Goal: Information Seeking & Learning: Check status

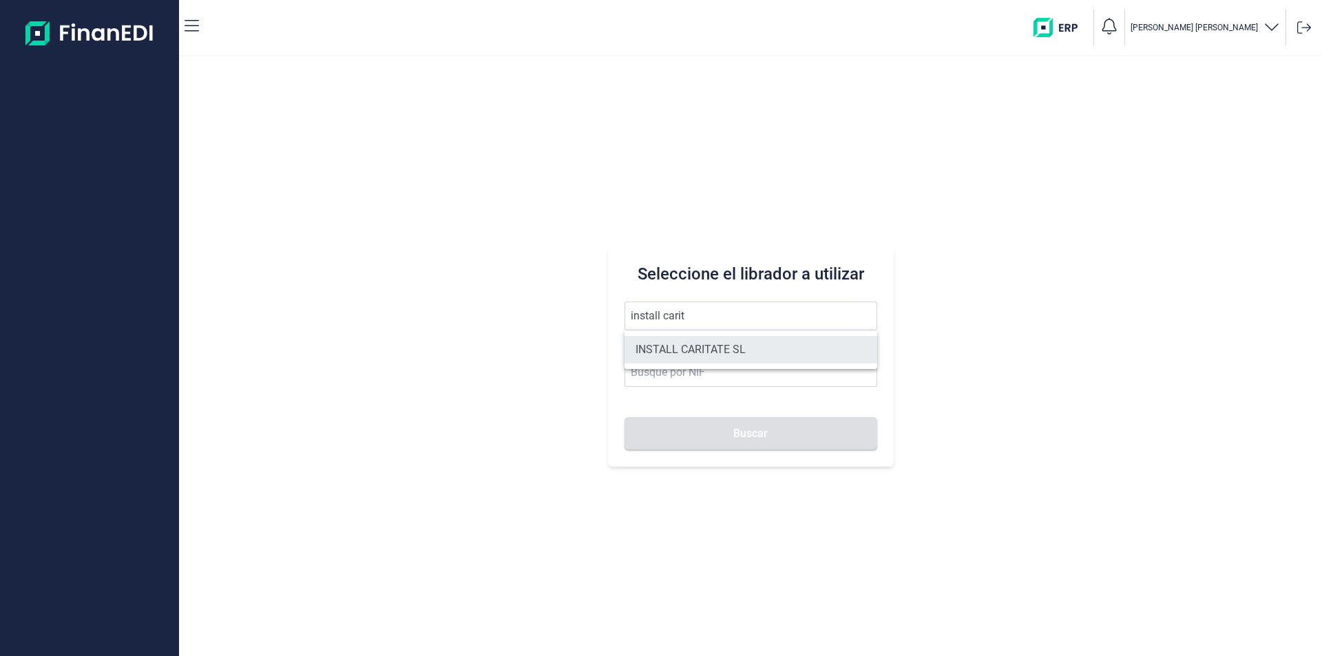
click at [704, 346] on li "INSTALL CARITATE SL" at bounding box center [750, 350] width 253 height 28
type input "INSTALL CARITATE SL"
type input "B56271646"
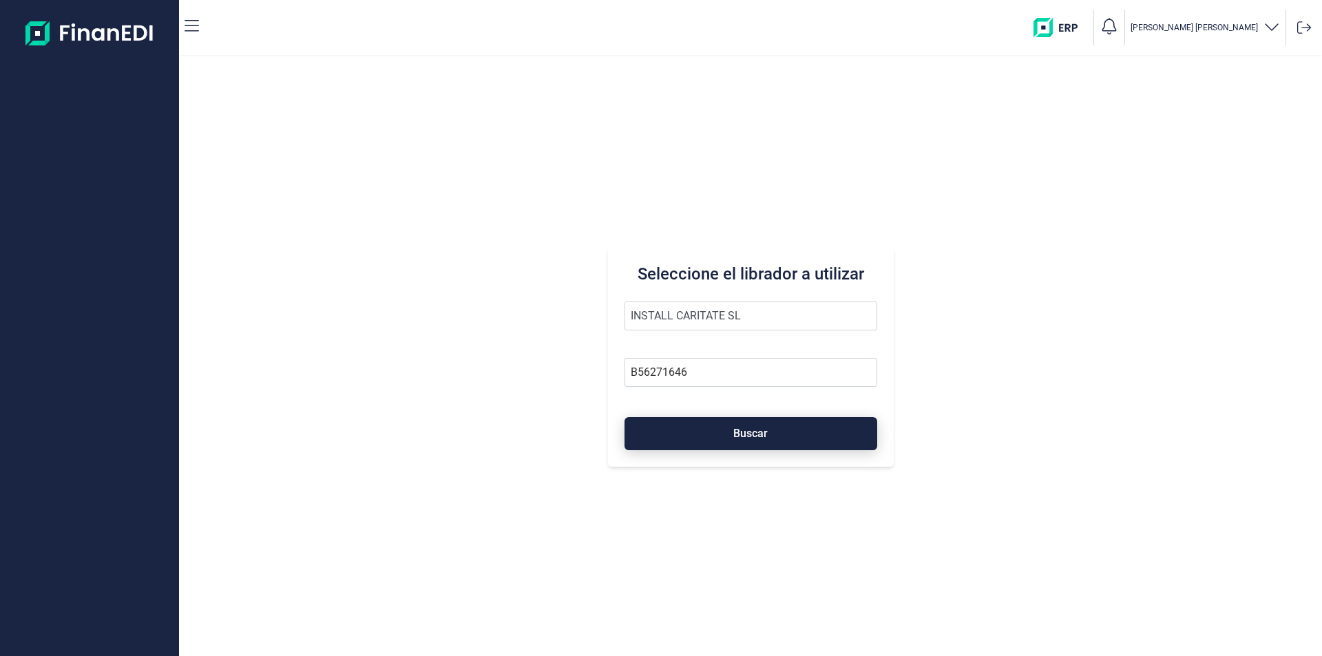
click at [712, 431] on button "Buscar" at bounding box center [750, 433] width 253 height 33
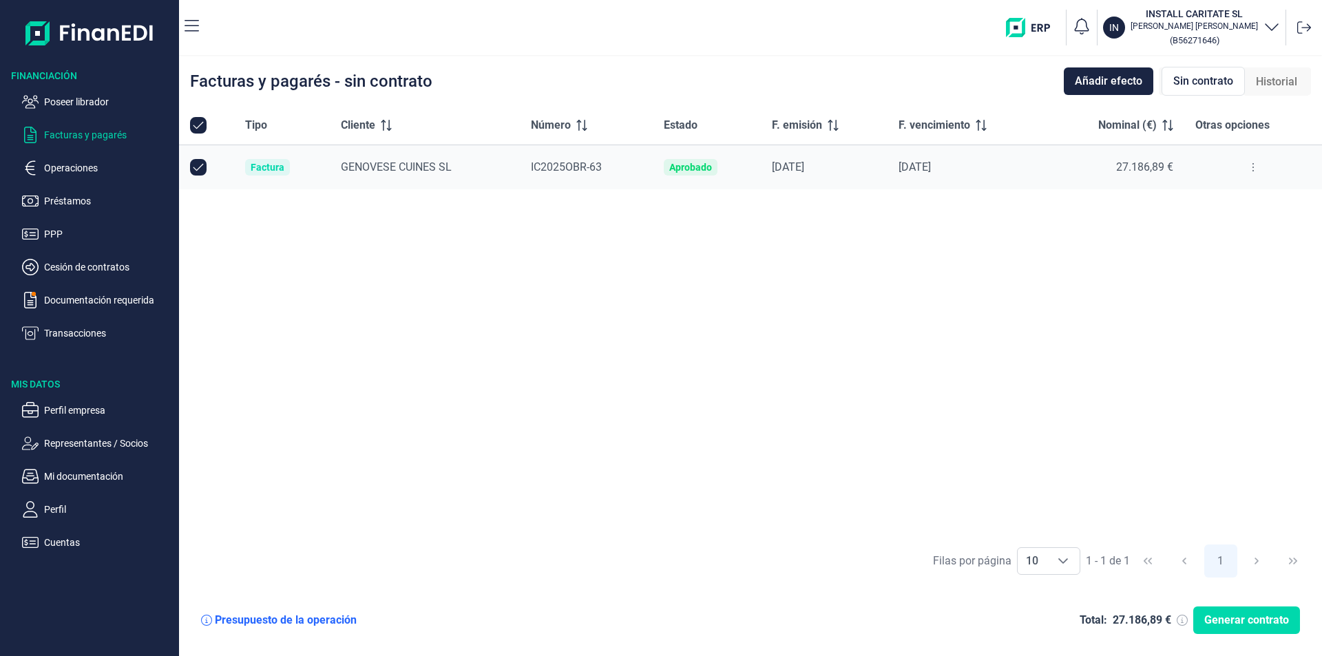
checkbox input "true"
click at [92, 168] on p "Operaciones" at bounding box center [108, 168] width 129 height 17
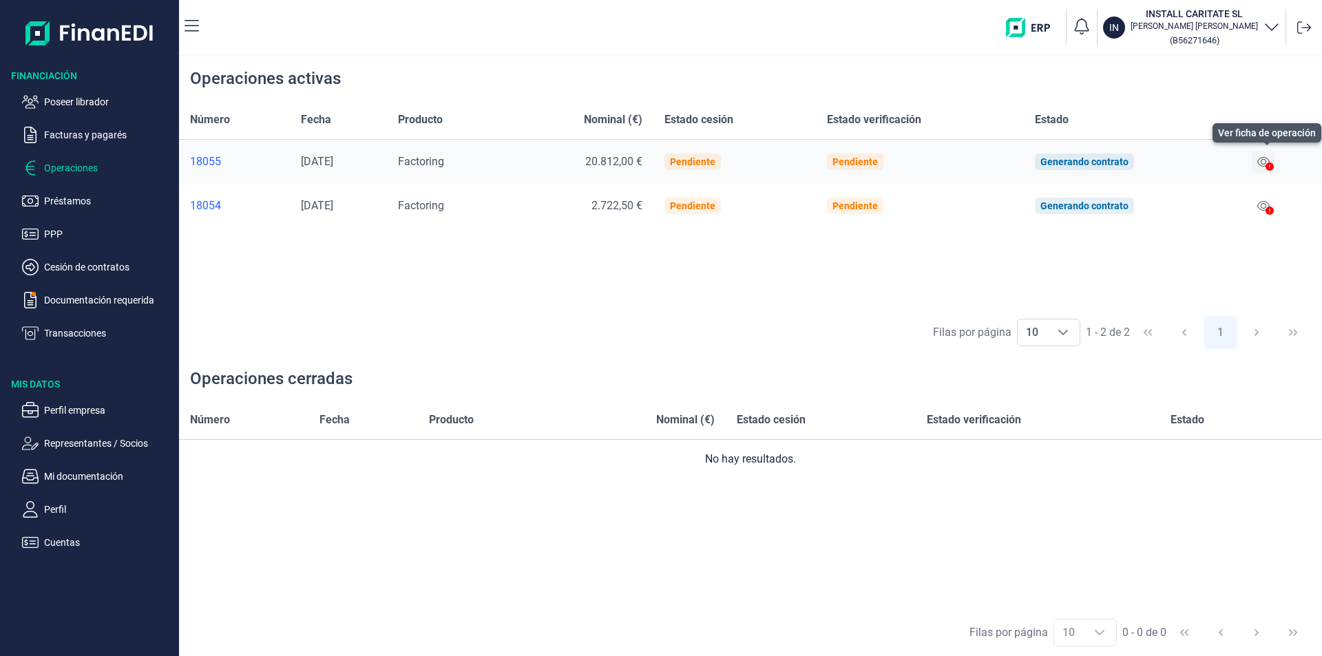
click at [1266, 160] on icon at bounding box center [1263, 161] width 12 height 11
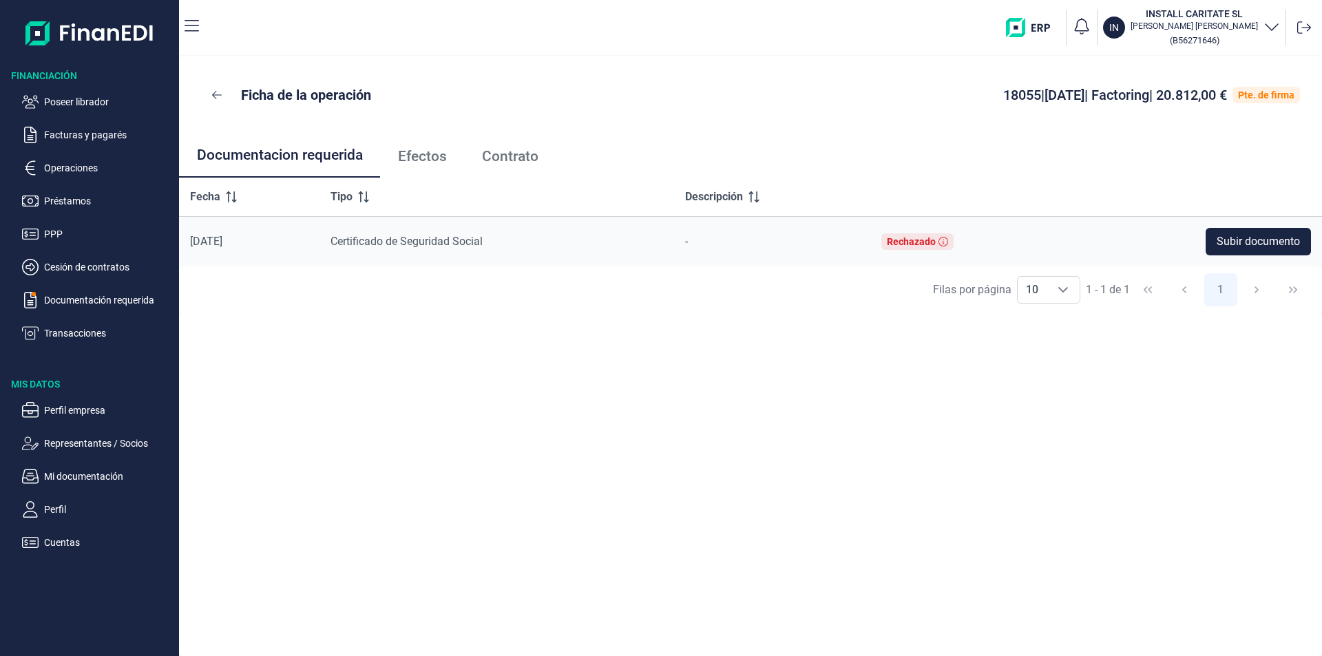
click at [439, 160] on span "Efectos" at bounding box center [422, 156] width 49 height 14
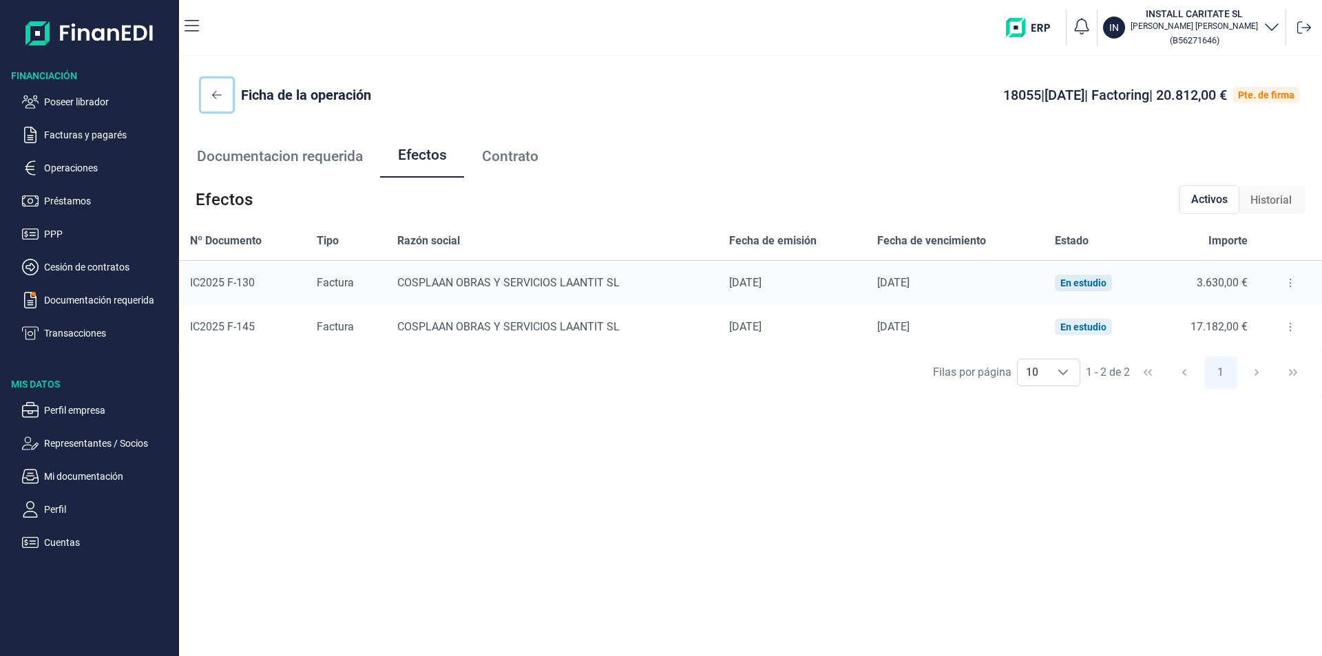
click at [212, 94] on icon at bounding box center [217, 94] width 10 height 11
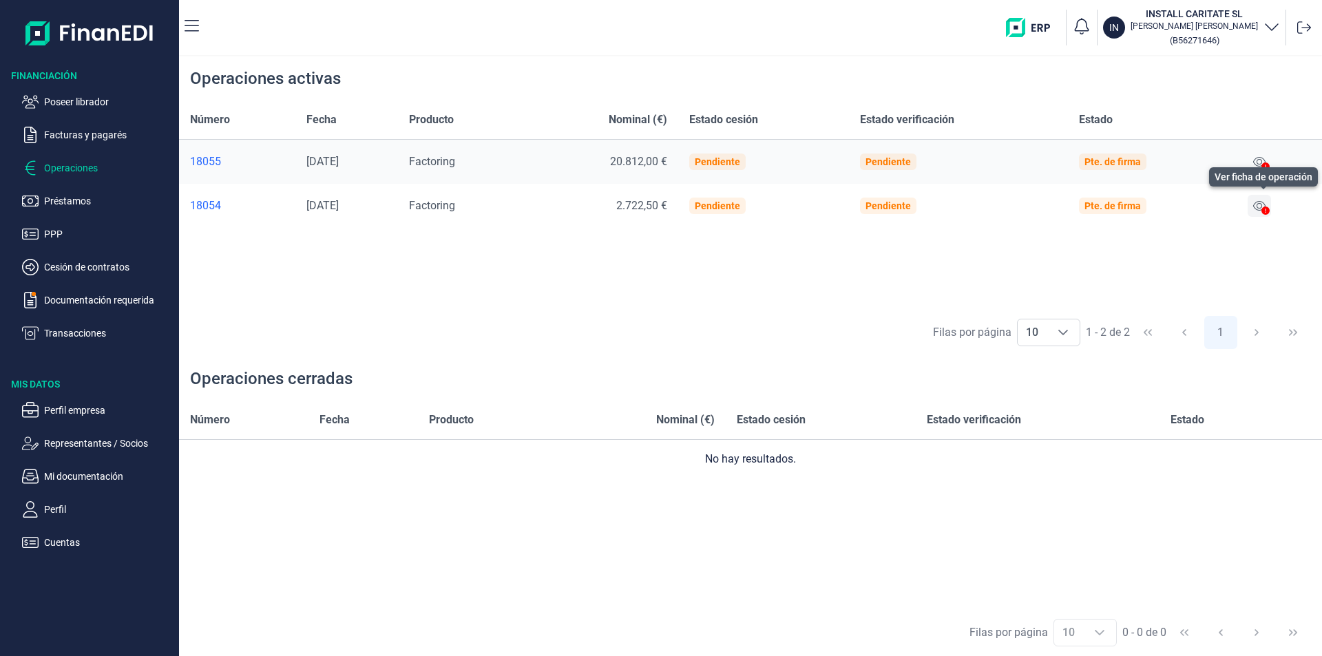
click at [1263, 205] on icon at bounding box center [1259, 205] width 12 height 11
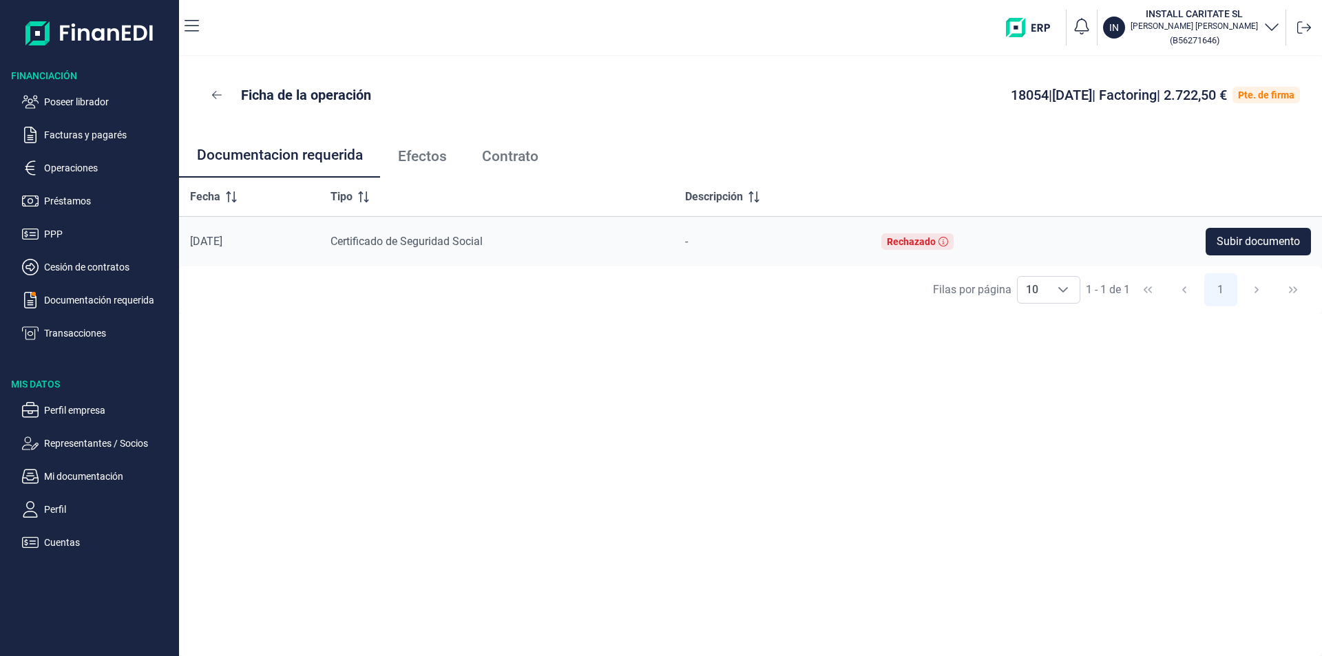
click at [438, 155] on span "Efectos" at bounding box center [422, 156] width 49 height 14
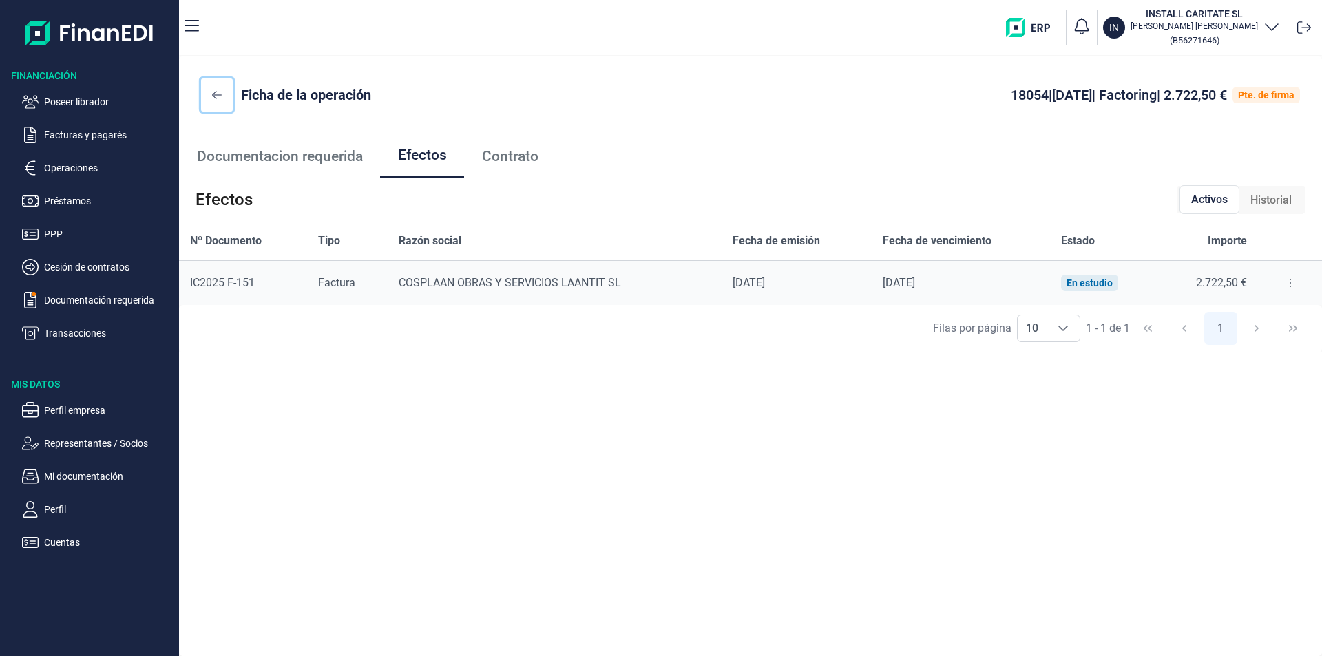
click at [217, 94] on icon at bounding box center [217, 94] width 10 height 11
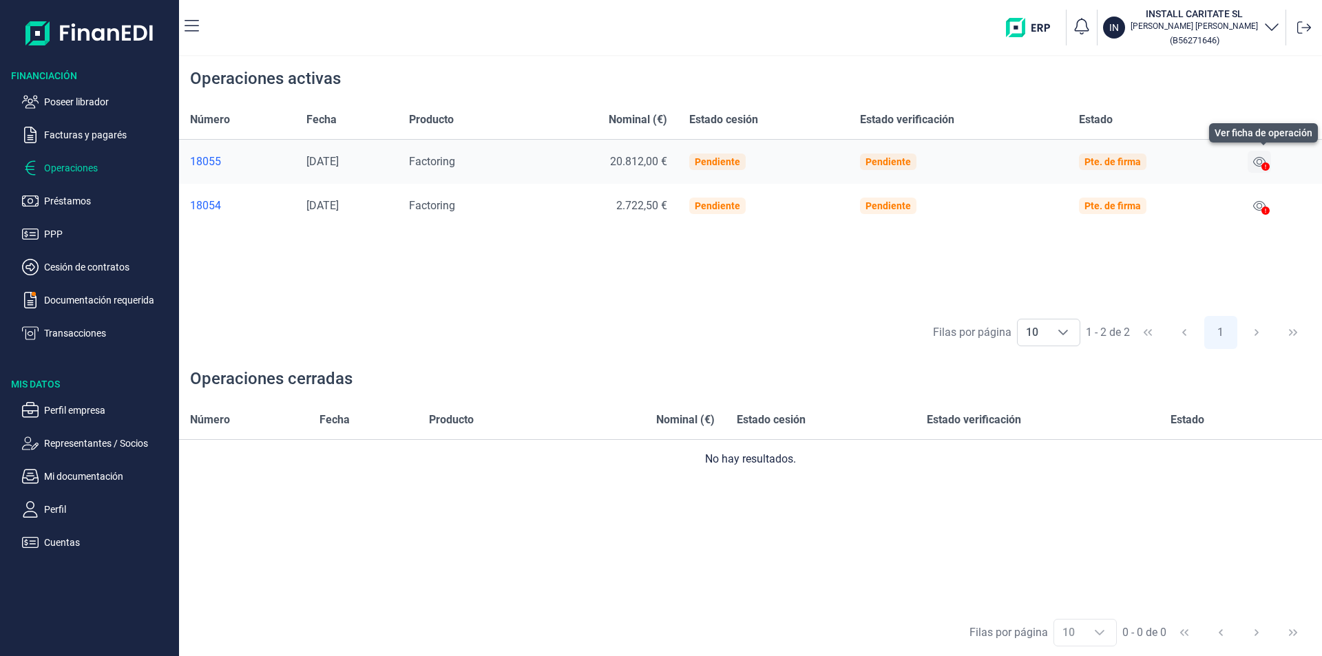
click at [1262, 162] on icon at bounding box center [1259, 161] width 12 height 11
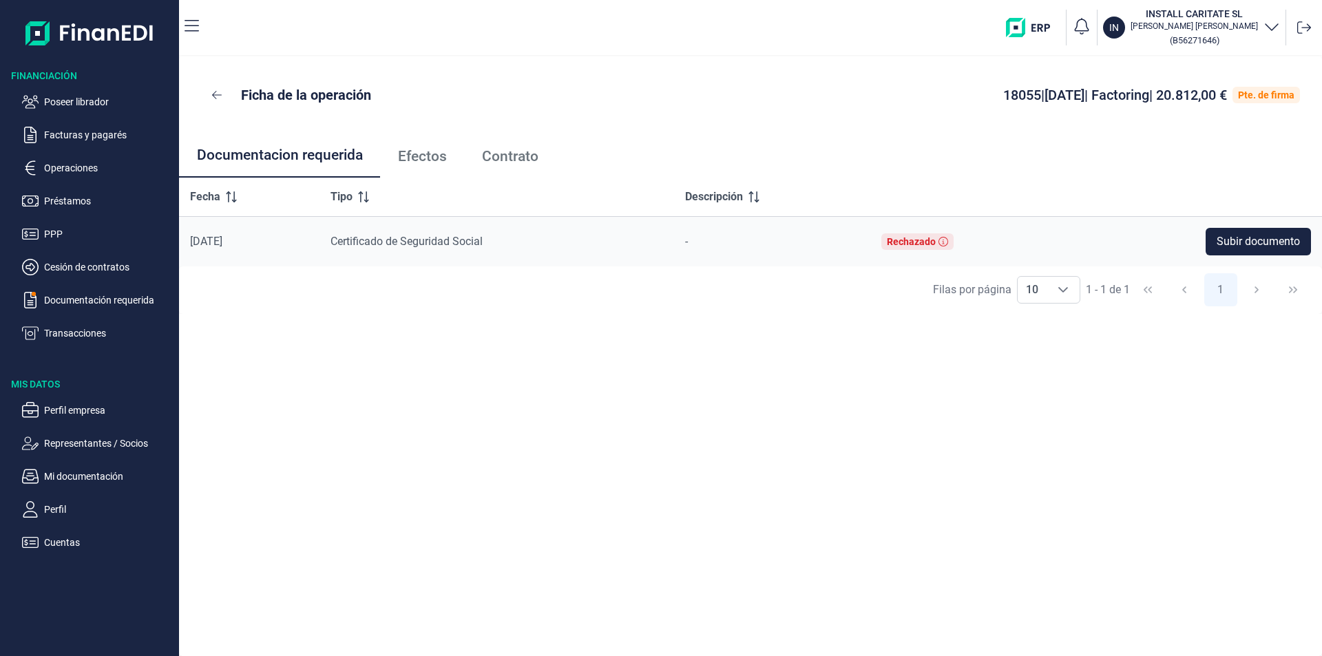
click at [428, 154] on span "Efectos" at bounding box center [422, 156] width 49 height 14
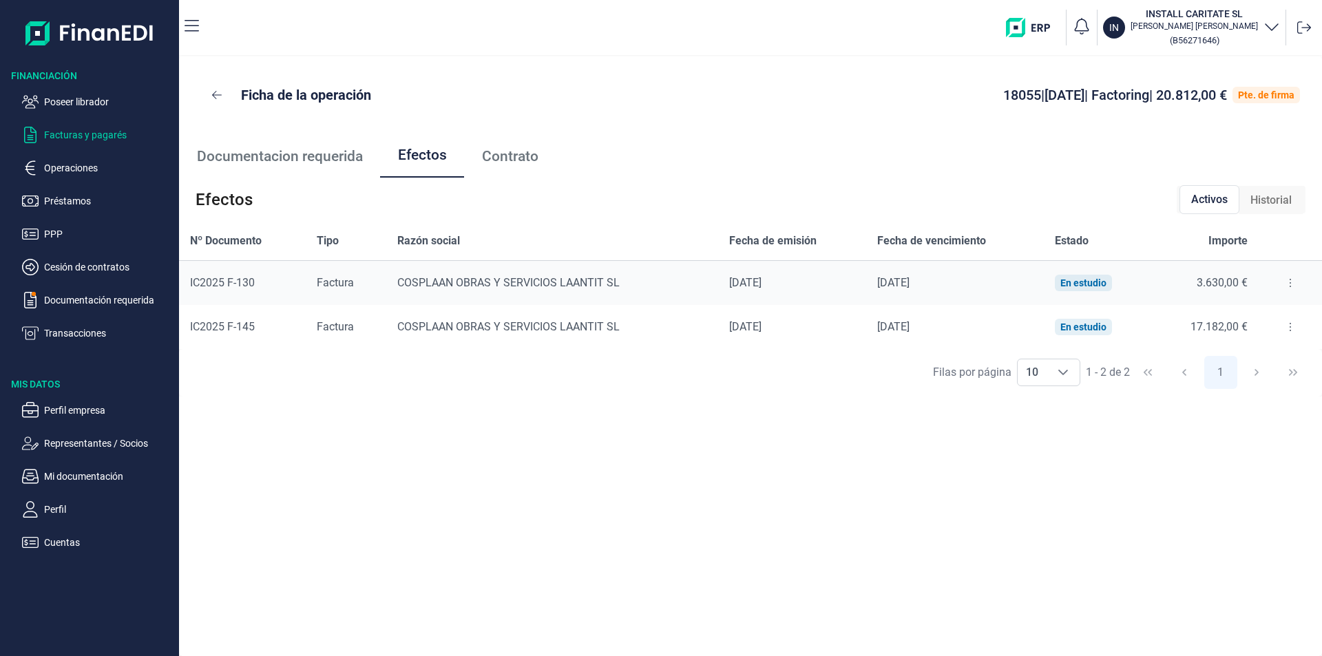
click at [59, 133] on p "Facturas y pagarés" at bounding box center [108, 135] width 129 height 17
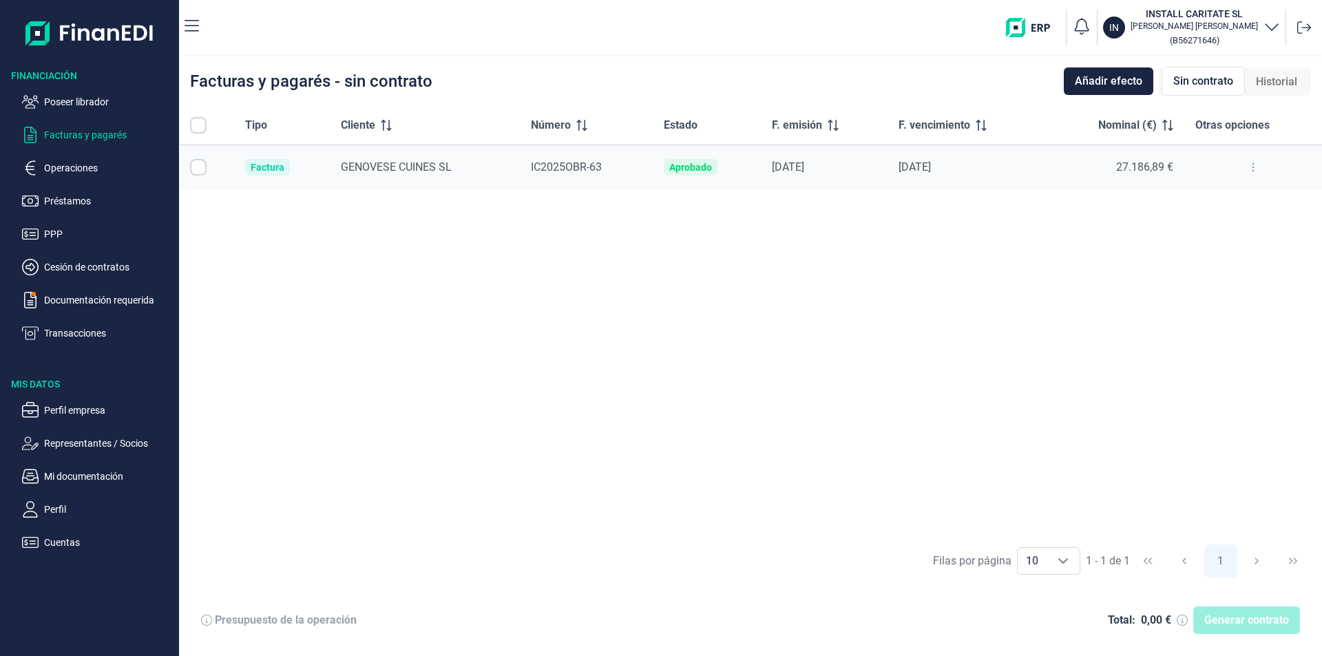
checkbox input "true"
